Goal: Task Accomplishment & Management: Complete application form

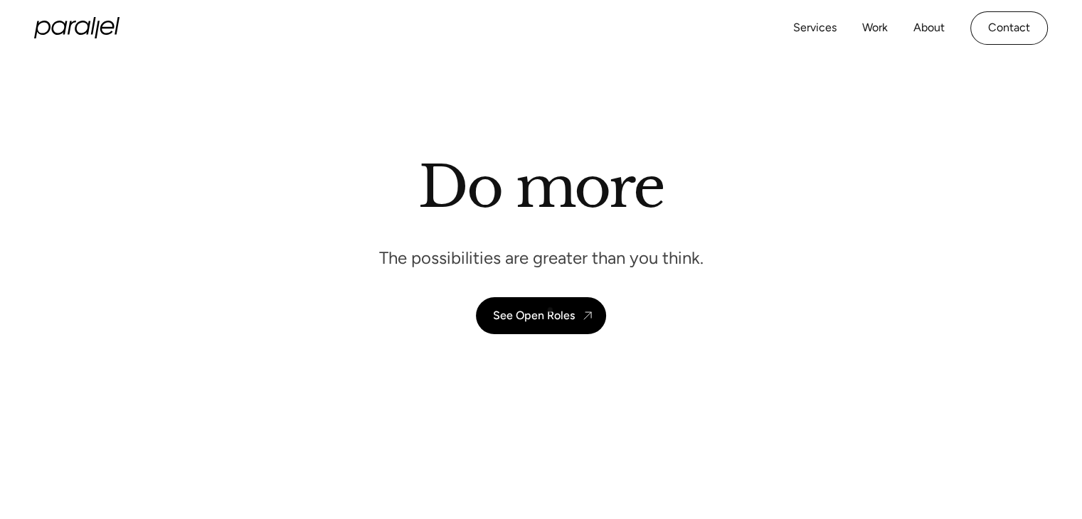
click at [548, 314] on div "See Open Roles" at bounding box center [534, 316] width 82 height 14
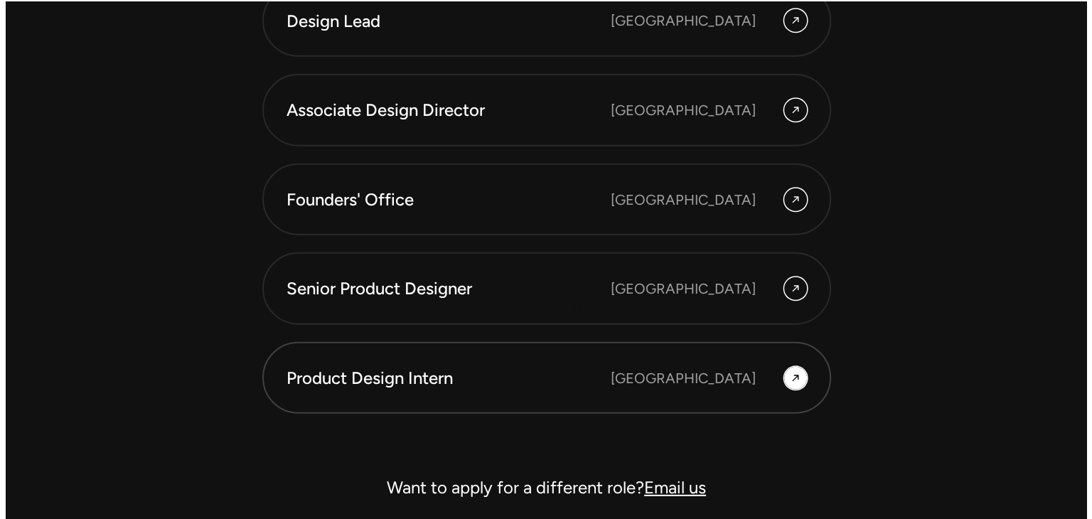
scroll to position [4026, 0]
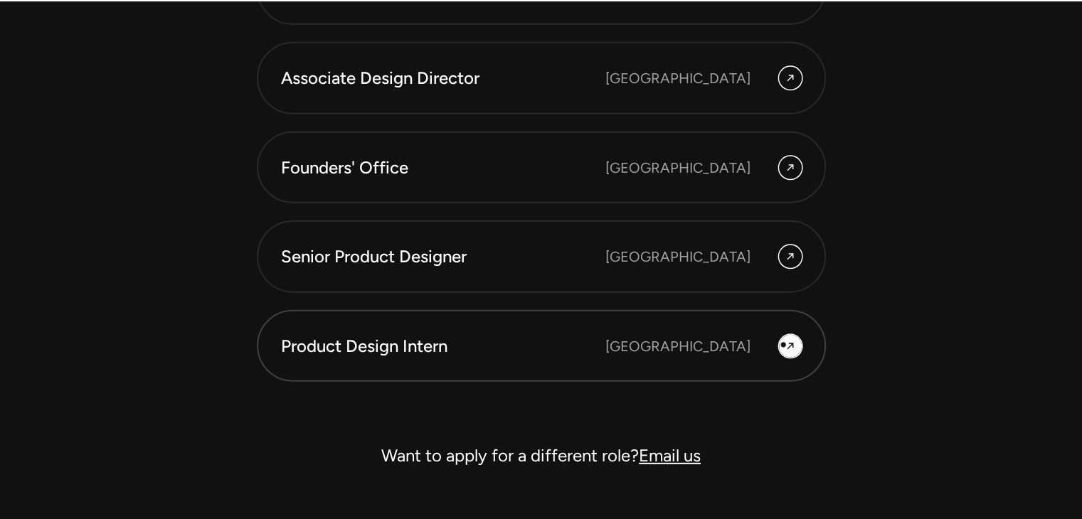
click at [784, 344] on icon at bounding box center [789, 346] width 11 height 17
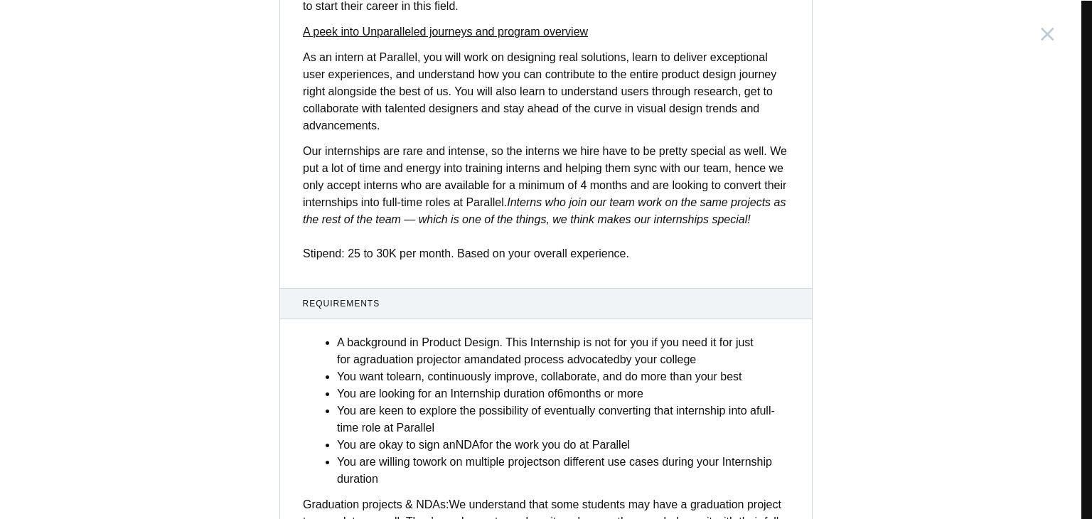
scroll to position [558, 0]
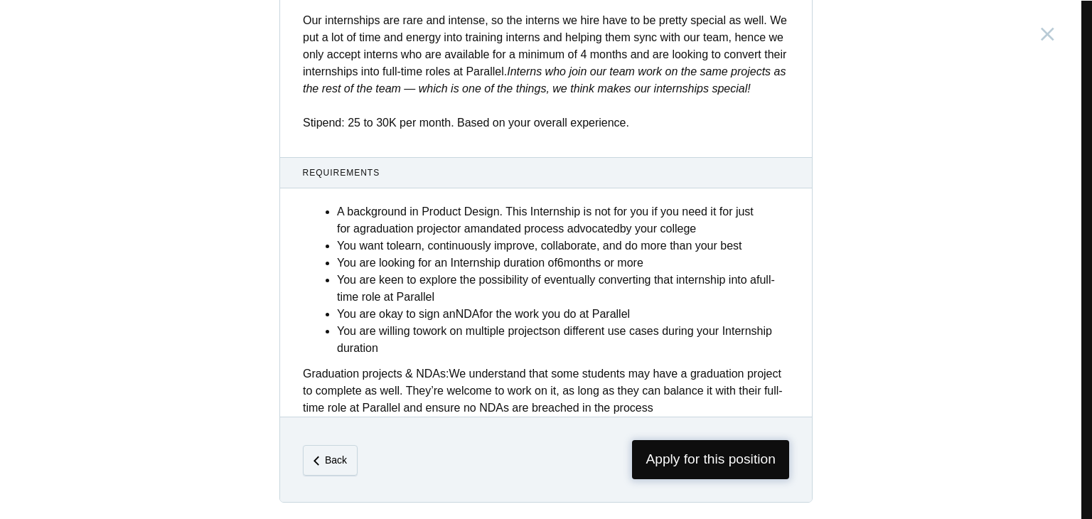
click at [699, 463] on span "Apply for this position" at bounding box center [710, 459] width 157 height 39
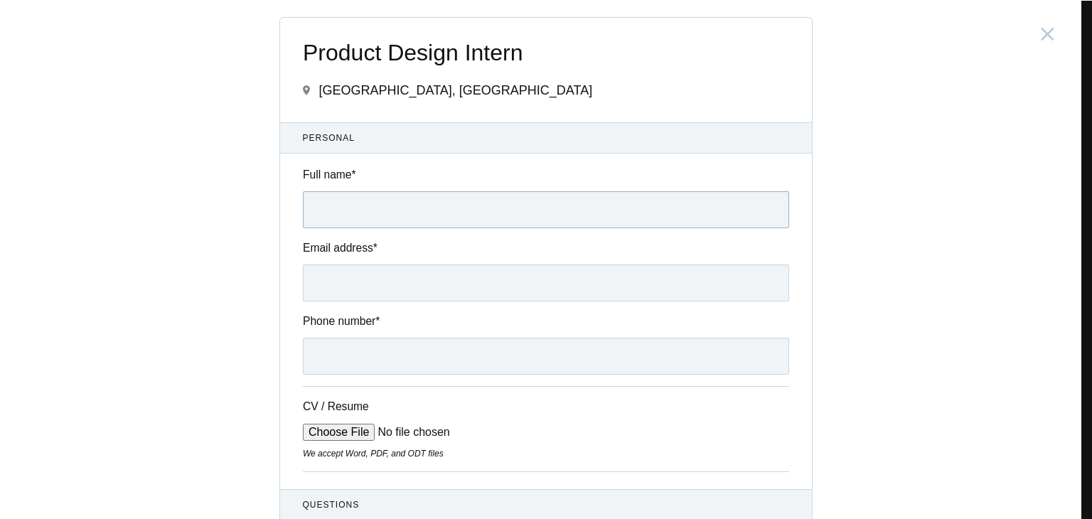
click at [381, 199] on input "Full name *" at bounding box center [546, 209] width 486 height 37
type input "s"
type input "Venkata Sai Jaswanth Edupuganti"
click at [373, 283] on input "Email address *" at bounding box center [546, 283] width 486 height 37
type input "Saijaswanthedupuganti@gami"
